Goal: Task Accomplishment & Management: Complete application form

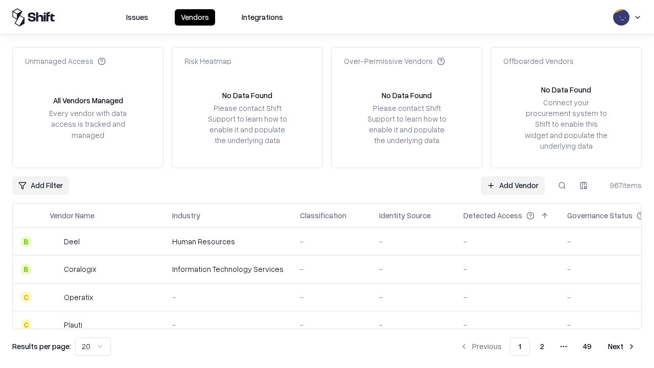
click at [513, 185] on link "Add Vendor" at bounding box center [513, 185] width 64 height 18
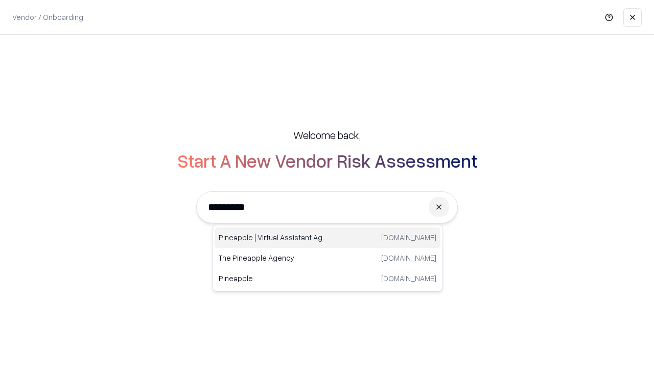
click at [328, 238] on div "Pineapple | Virtual Assistant Agency [DOMAIN_NAME]" at bounding box center [328, 238] width 226 height 20
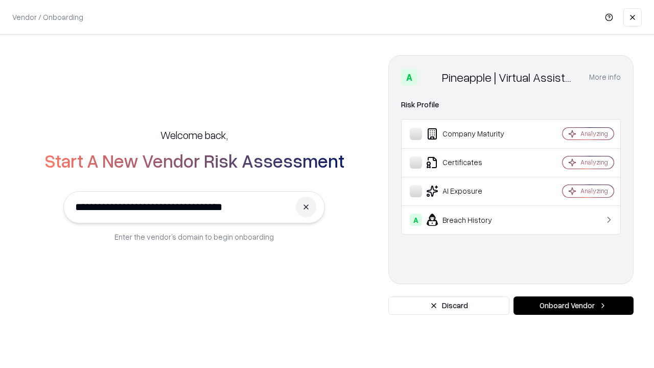
type input "**********"
click at [574, 306] on button "Onboard Vendor" at bounding box center [574, 306] width 120 height 18
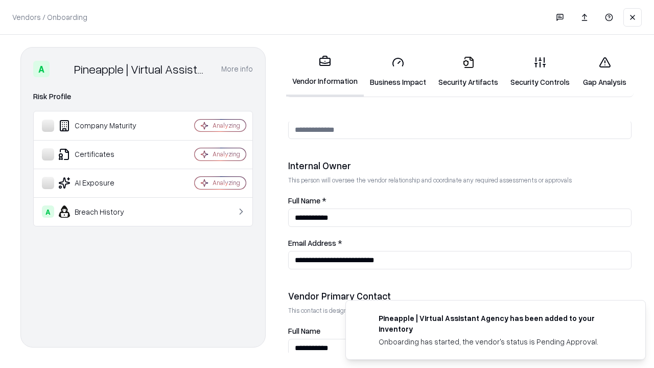
scroll to position [530, 0]
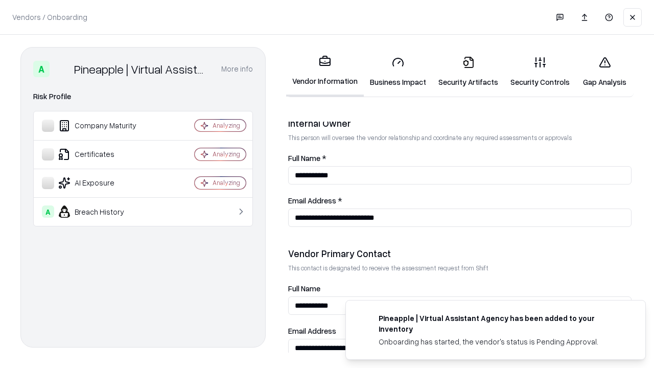
click at [398, 72] on link "Business Impact" at bounding box center [398, 72] width 69 height 48
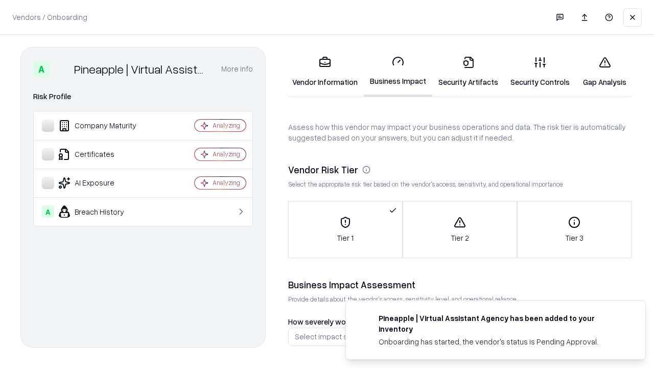
click at [605, 72] on link "Gap Analysis" at bounding box center [605, 72] width 58 height 48
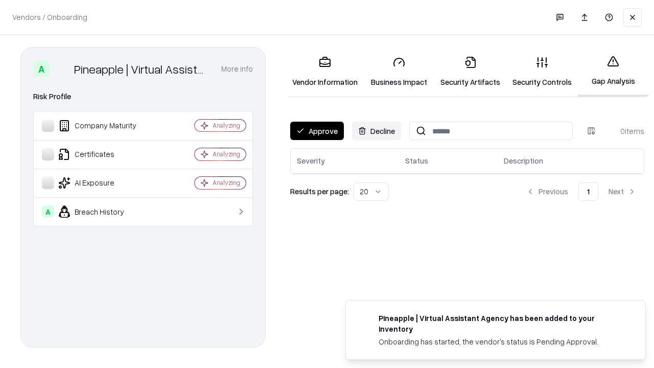
click at [317, 131] on button "Approve" at bounding box center [317, 131] width 54 height 18
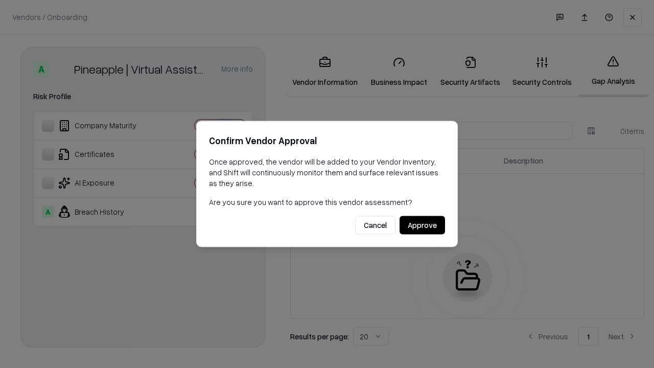
click at [422, 225] on button "Approve" at bounding box center [423, 225] width 46 height 18
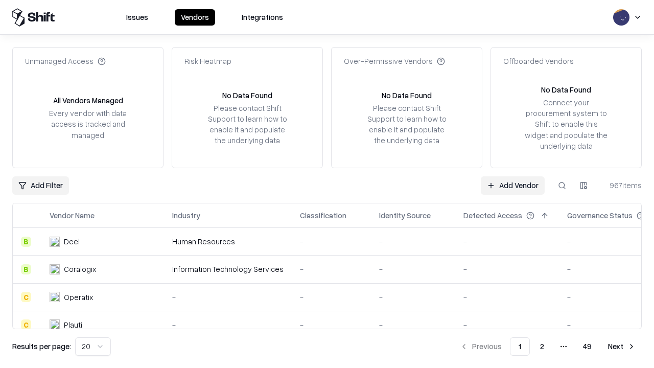
type input "**********"
click at [513, 185] on link "Add Vendor" at bounding box center [513, 185] width 64 height 18
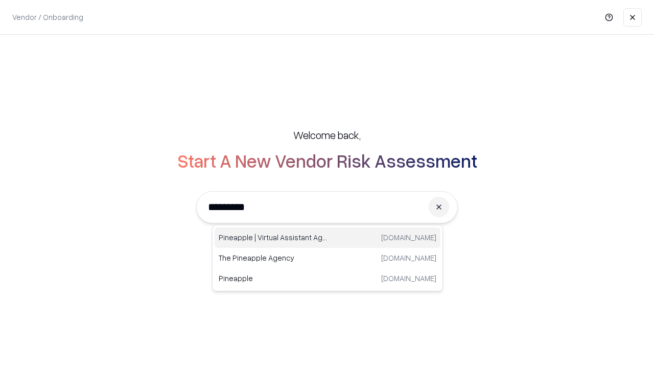
click at [328, 238] on div "Pineapple | Virtual Assistant Agency [DOMAIN_NAME]" at bounding box center [328, 238] width 226 height 20
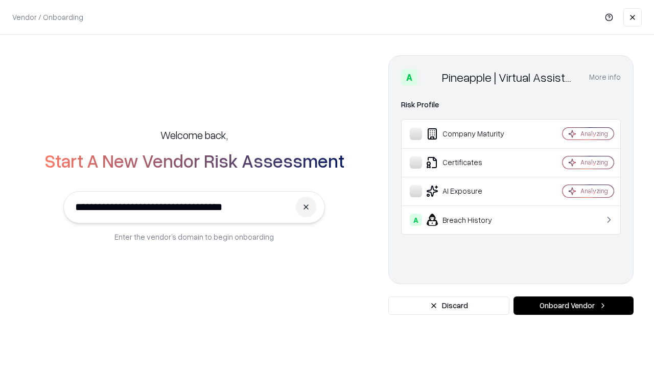
type input "**********"
click at [574, 306] on button "Onboard Vendor" at bounding box center [574, 306] width 120 height 18
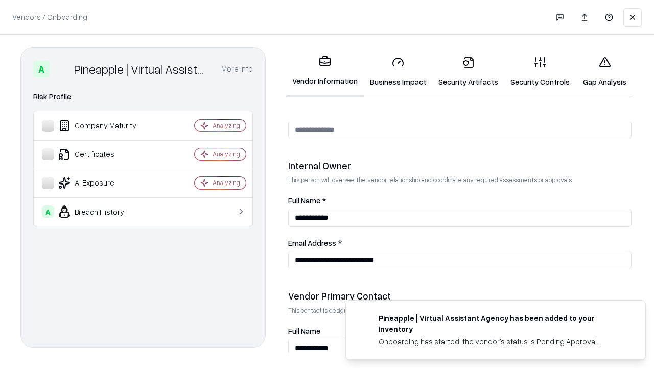
scroll to position [530, 0]
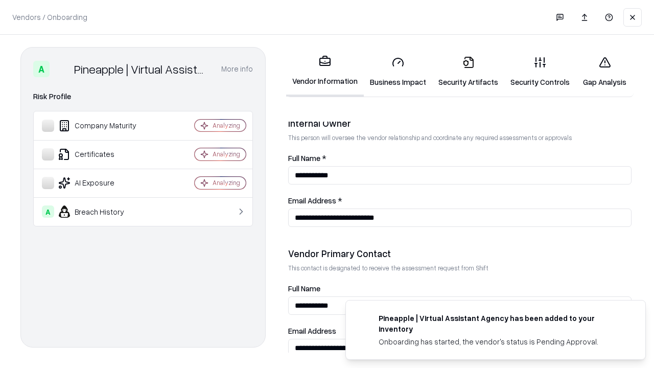
click at [605, 72] on link "Gap Analysis" at bounding box center [605, 72] width 58 height 48
